Goal: Information Seeking & Learning: Learn about a topic

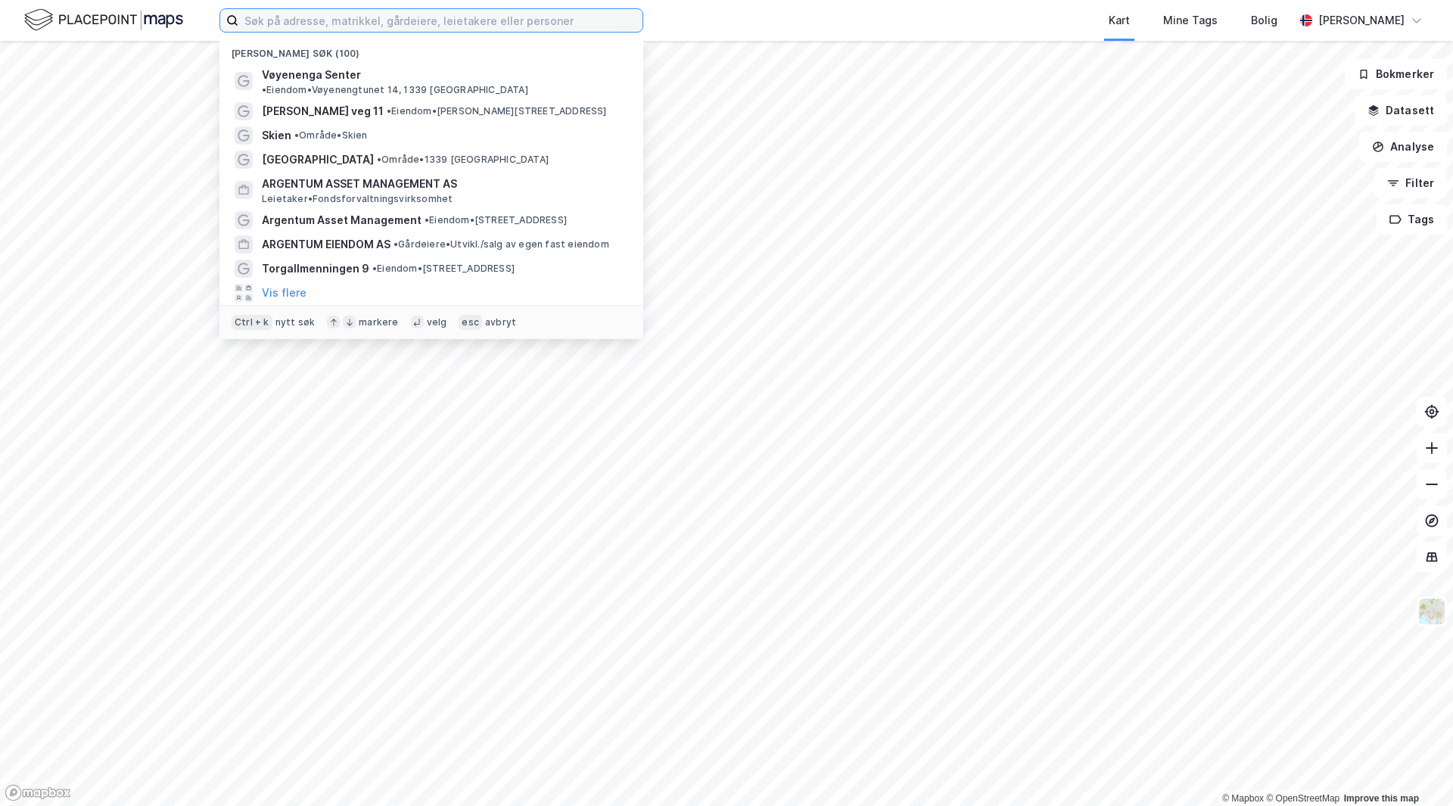
click at [335, 13] on input at bounding box center [440, 20] width 404 height 23
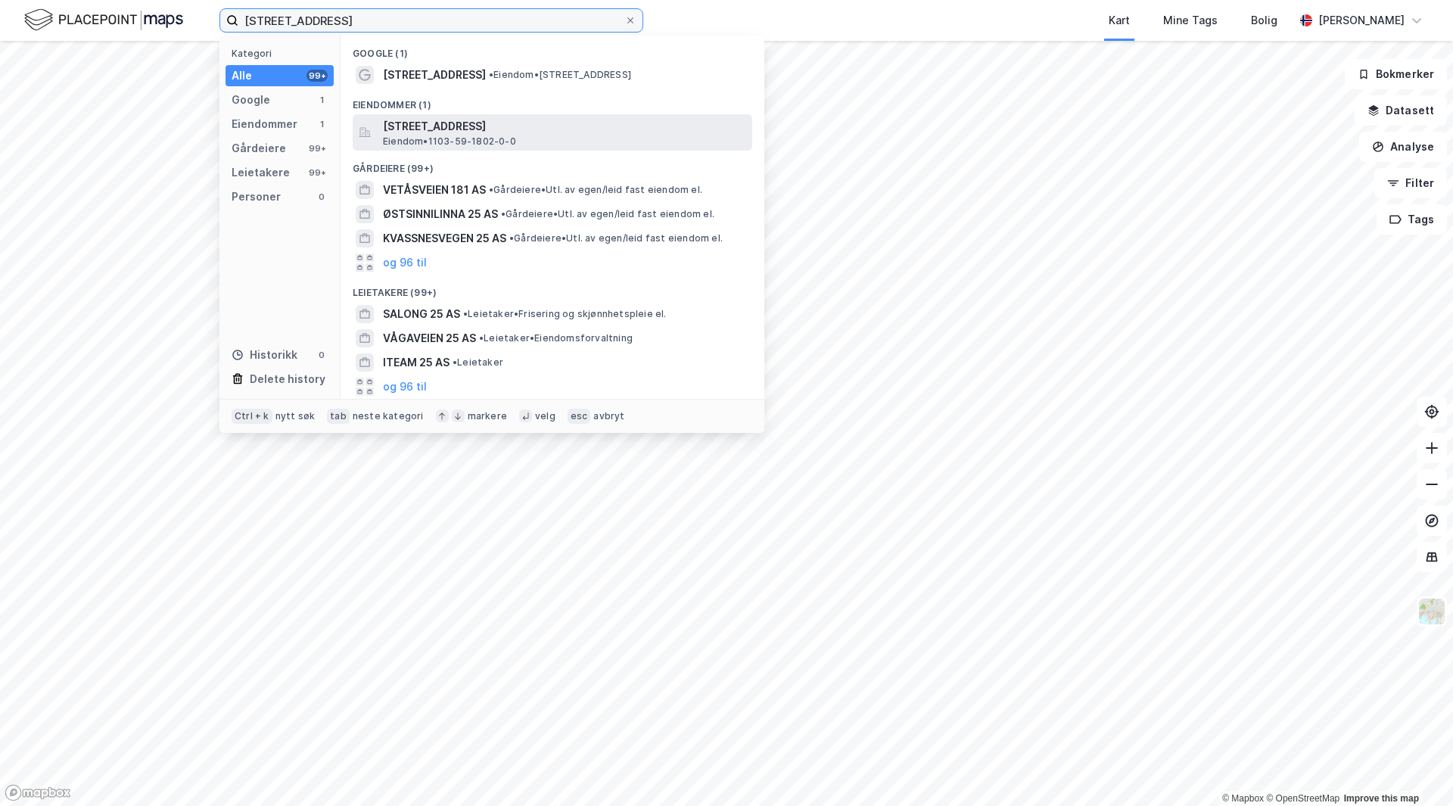
type input "[STREET_ADDRESS]"
click at [503, 123] on span "[STREET_ADDRESS]" at bounding box center [564, 126] width 363 height 18
